Goal: Task Accomplishment & Management: Use online tool/utility

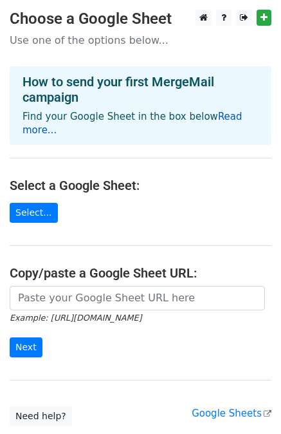
click at [243, 117] on link "Read more..." at bounding box center [133, 123] width 220 height 25
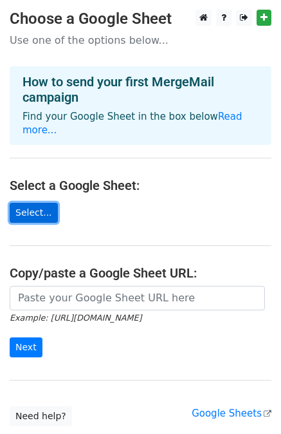
click at [25, 203] on link "Select..." at bounding box center [34, 213] width 48 height 20
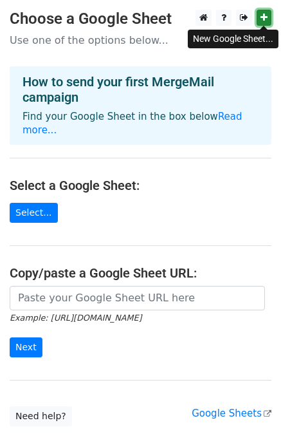
click at [265, 20] on icon at bounding box center [264, 17] width 7 height 9
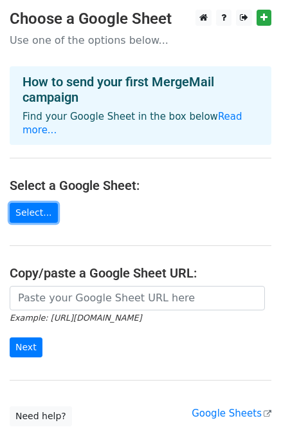
click at [30, 206] on link "Select..." at bounding box center [34, 213] width 48 height 20
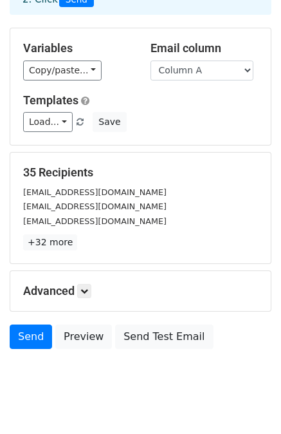
scroll to position [116, 0]
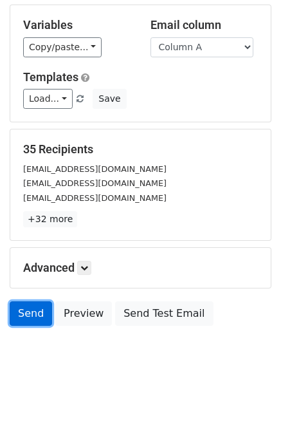
click at [29, 312] on link "Send" at bounding box center [31, 313] width 42 height 24
click at [33, 315] on link "Send" at bounding box center [31, 313] width 42 height 24
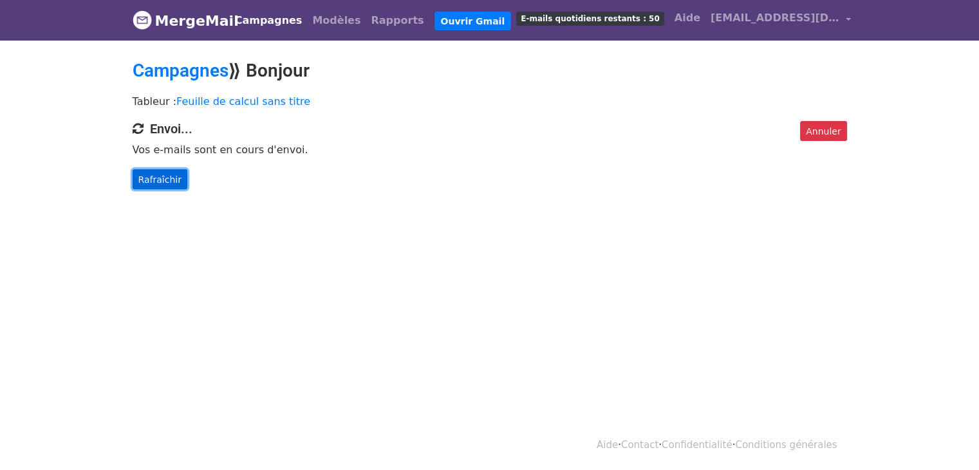
click at [152, 176] on font "Rafraîchir" at bounding box center [159, 179] width 43 height 10
click at [164, 182] on font "Rafraîchir" at bounding box center [159, 179] width 43 height 10
drag, startPoint x: 818, startPoint y: 129, endPoint x: 545, endPoint y: 66, distance: 280.1
click at [818, 129] on font "Annuler" at bounding box center [823, 131] width 35 height 10
